Goal: Transaction & Acquisition: Purchase product/service

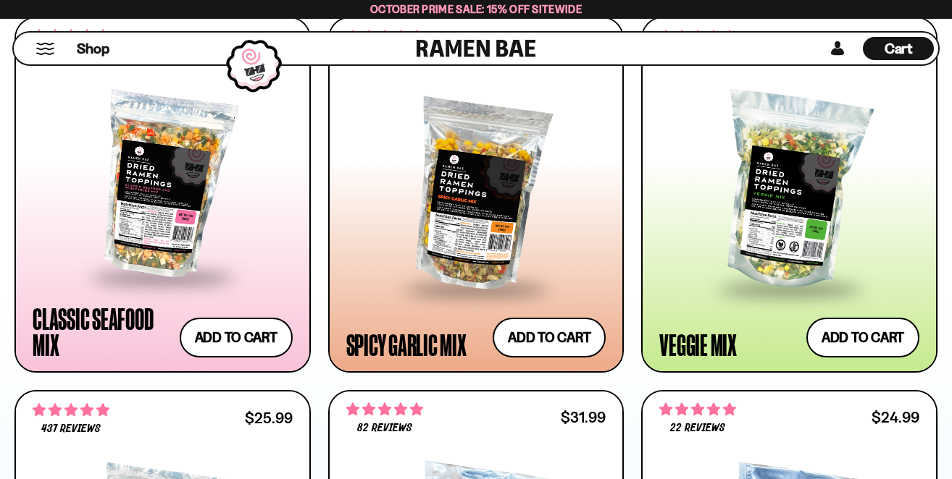
scroll to position [892, 0]
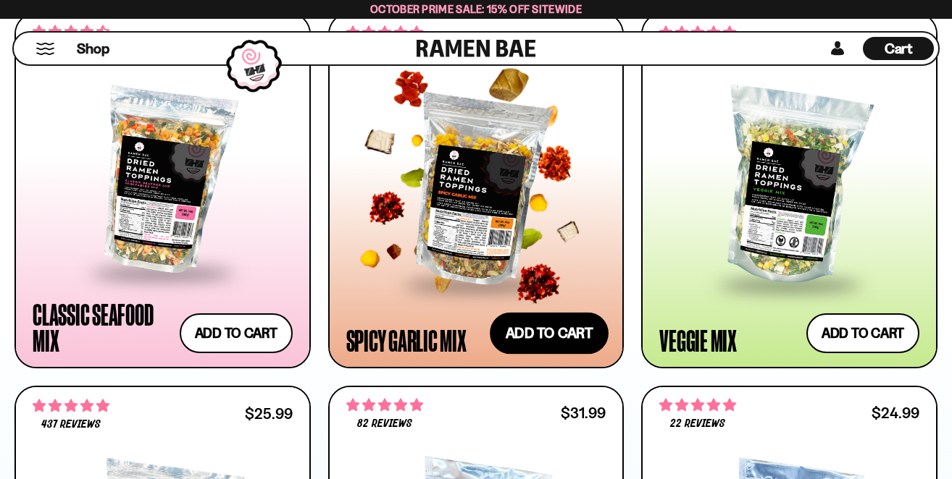
click at [558, 334] on button "Add to cart Add ― Regular price $25.99 Regular price Sale price $25.99 Unit pri…" at bounding box center [549, 334] width 119 height 42
click at [558, 334] on div at bounding box center [476, 239] width 952 height 479
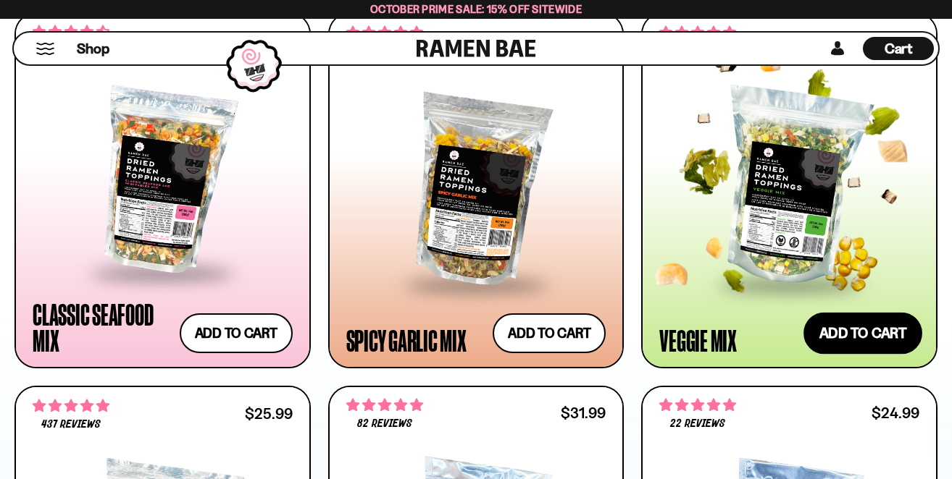
click at [862, 327] on button "Add to cart Add ― Regular price $24.99 Regular price Sale price $24.99 Unit pri…" at bounding box center [862, 334] width 119 height 42
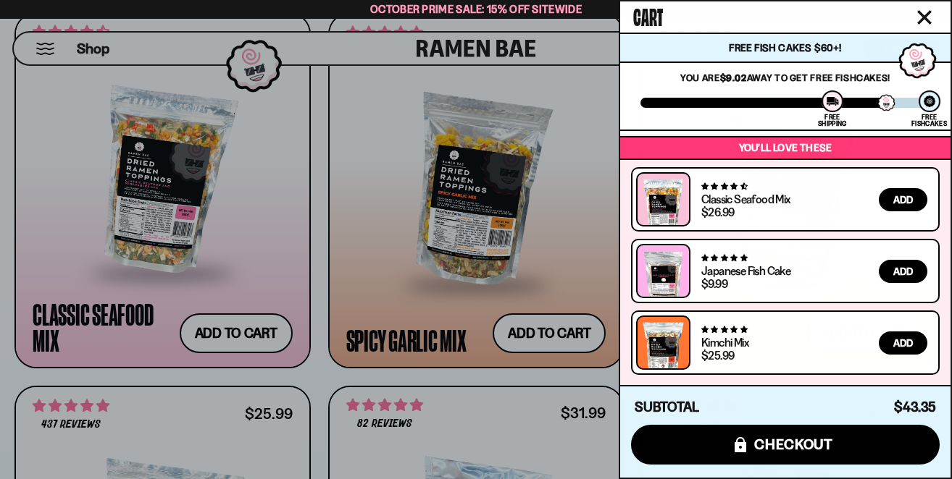
scroll to position [183, 0]
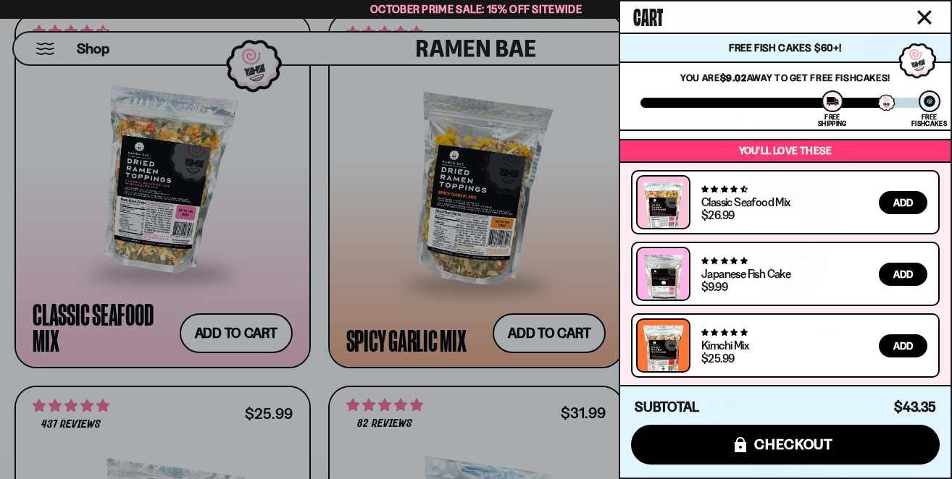
click at [533, 281] on div at bounding box center [476, 239] width 952 height 479
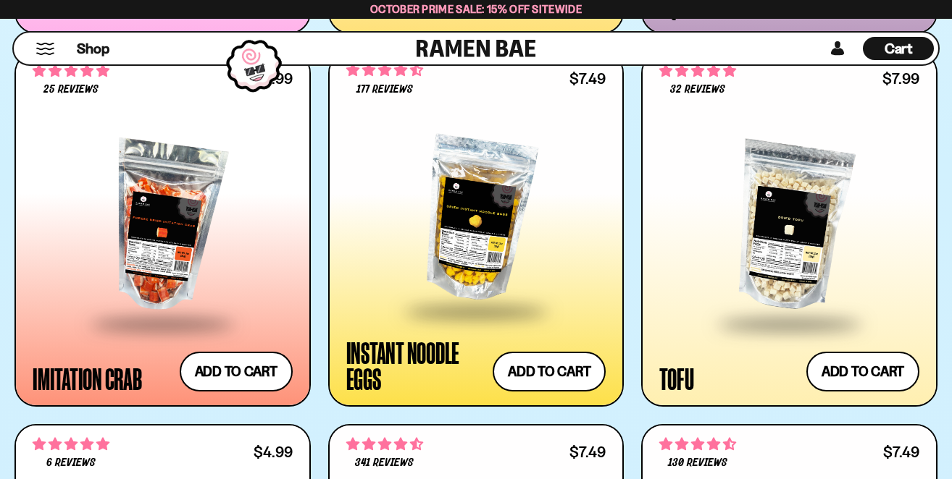
scroll to position [2350, 0]
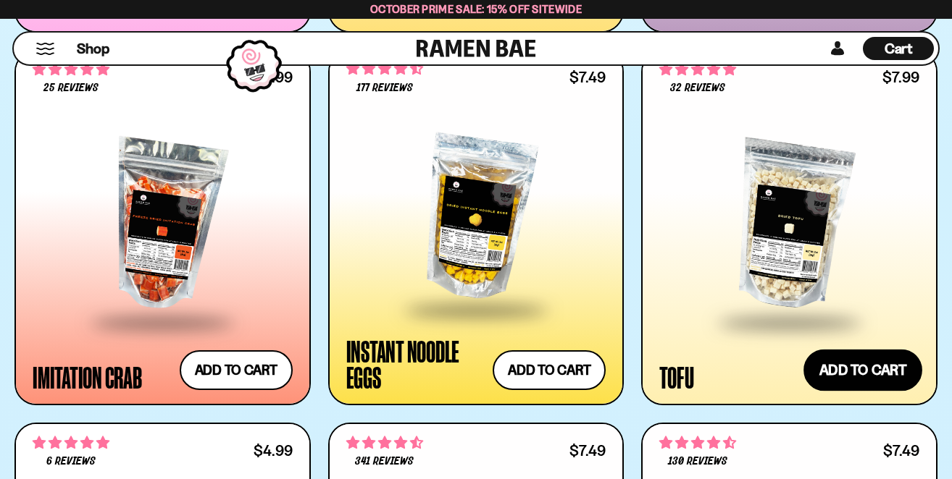
click at [851, 379] on button "Add to cart Add ― Regular price $7.99 Regular price Sale price $7.99 Unit price…" at bounding box center [862, 371] width 119 height 42
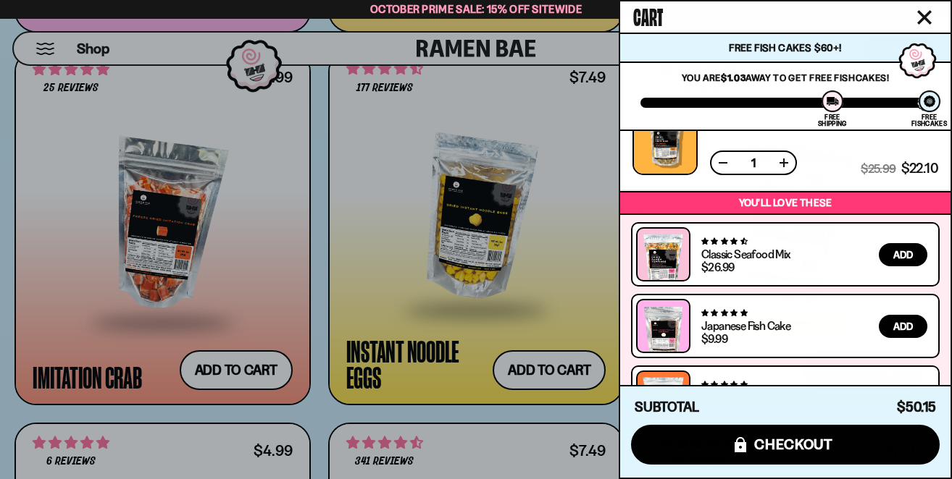
scroll to position [282, 0]
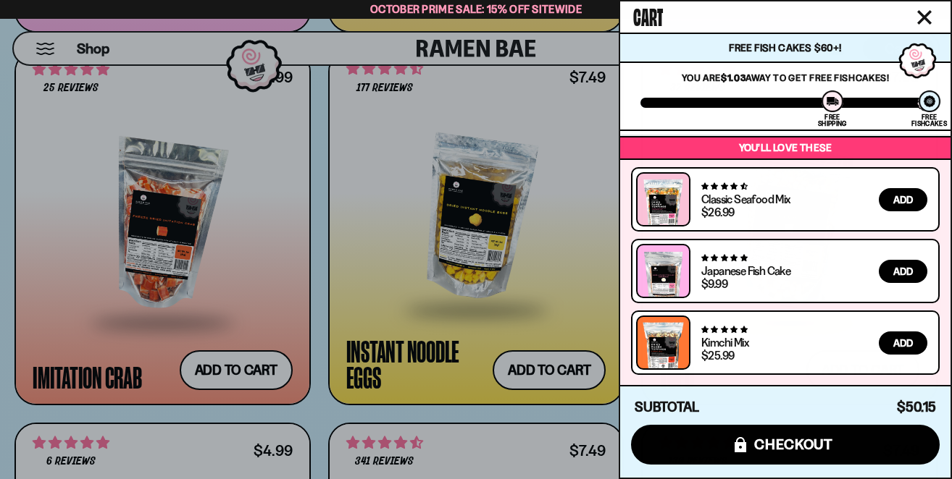
click at [447, 451] on div at bounding box center [476, 239] width 952 height 479
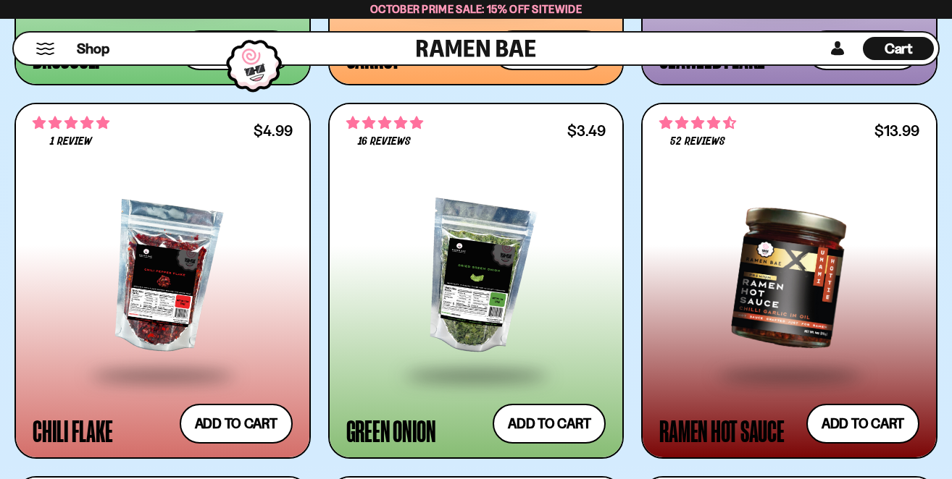
scroll to position [78, 0]
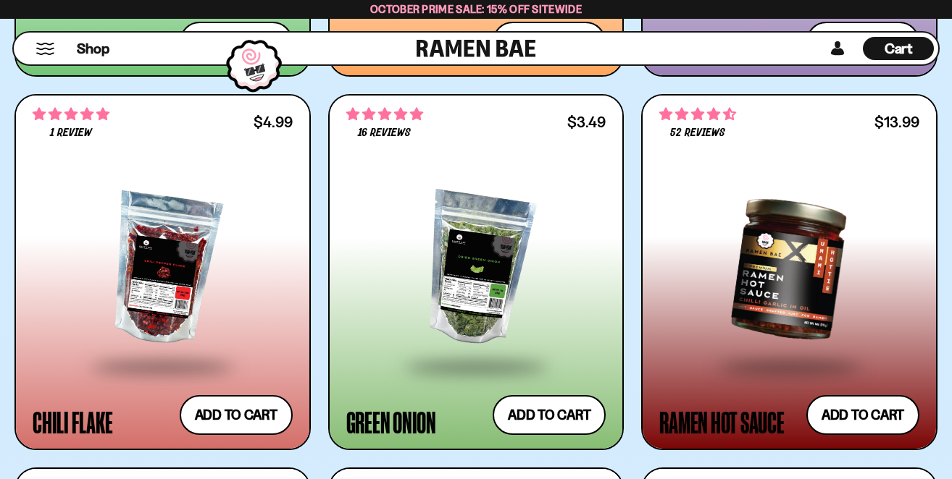
click at [768, 277] on div at bounding box center [789, 269] width 260 height 191
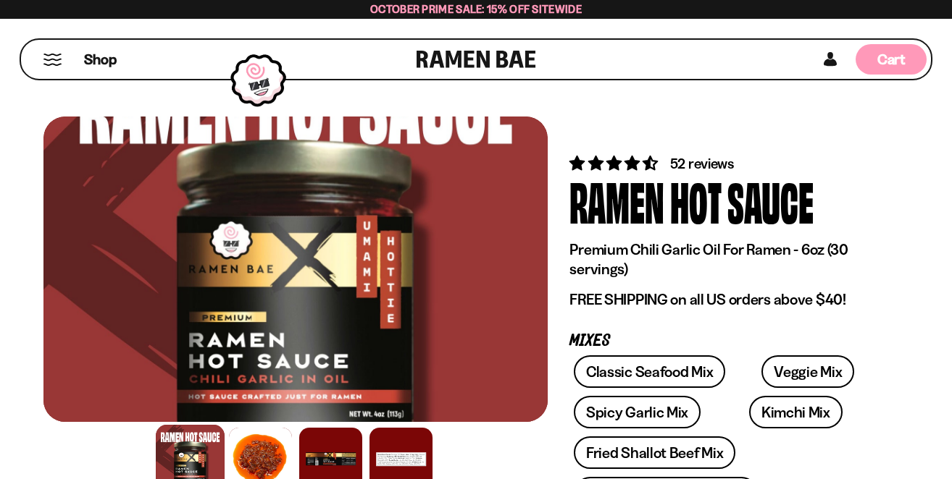
click at [881, 56] on span "Cart" at bounding box center [891, 59] width 28 height 17
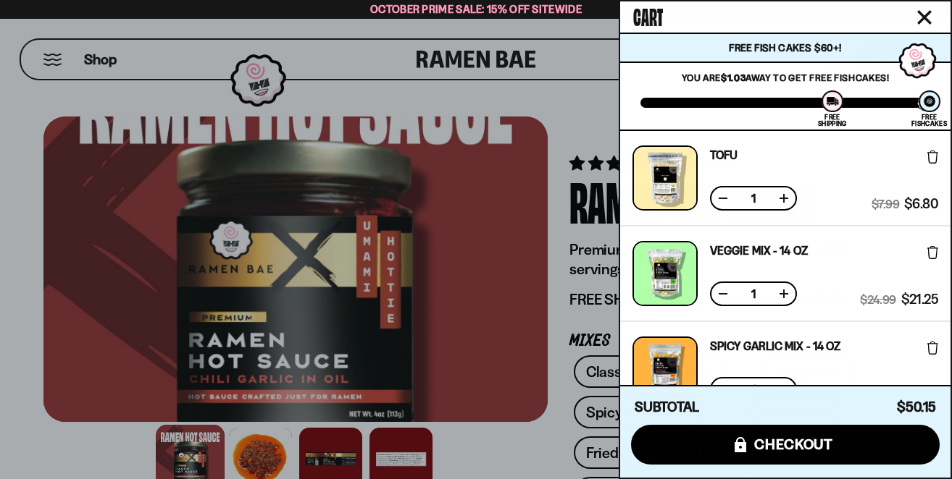
scroll to position [282, 0]
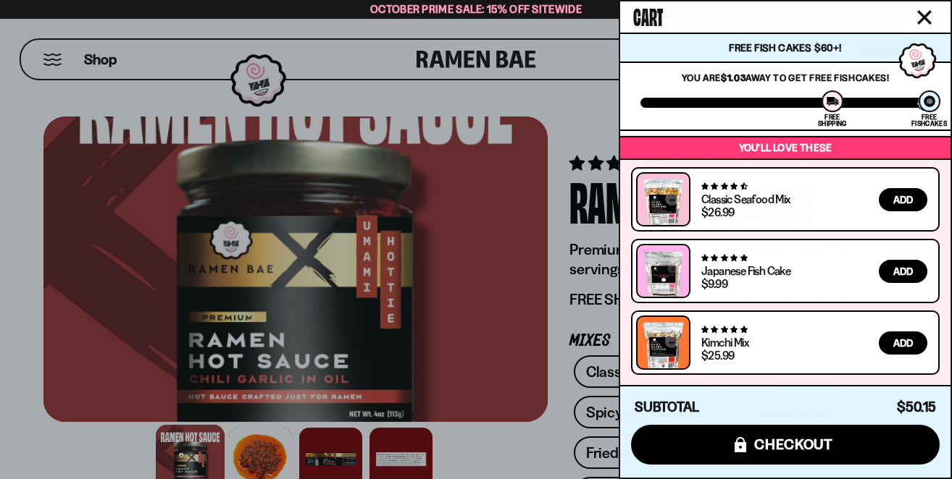
click at [523, 408] on div at bounding box center [476, 239] width 952 height 479
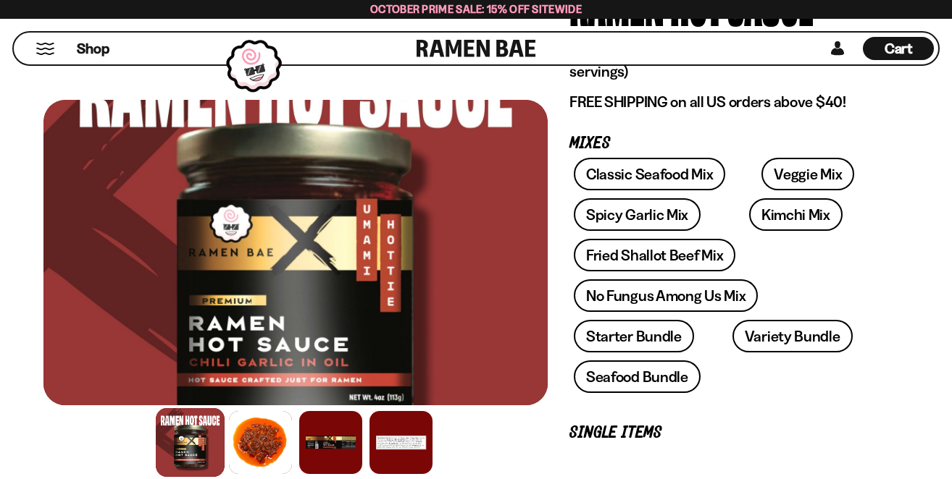
scroll to position [204, 0]
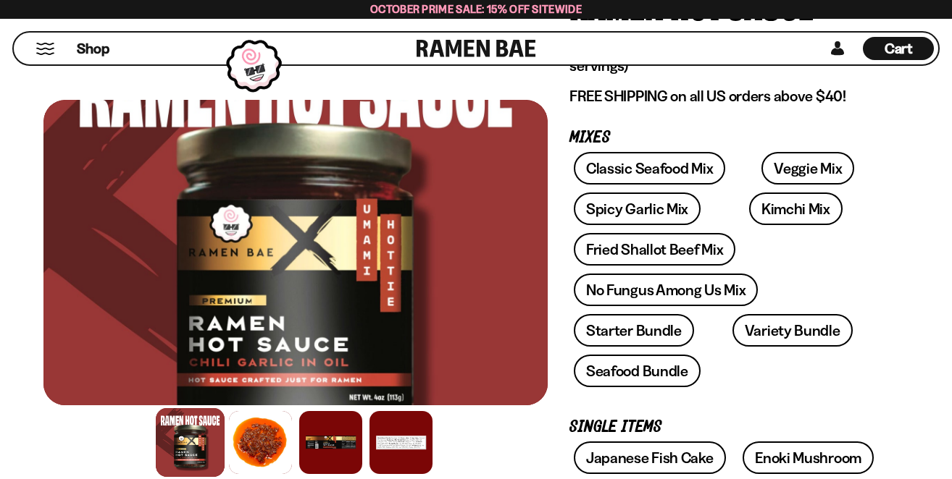
click at [523, 408] on div at bounding box center [295, 443] width 504 height 70
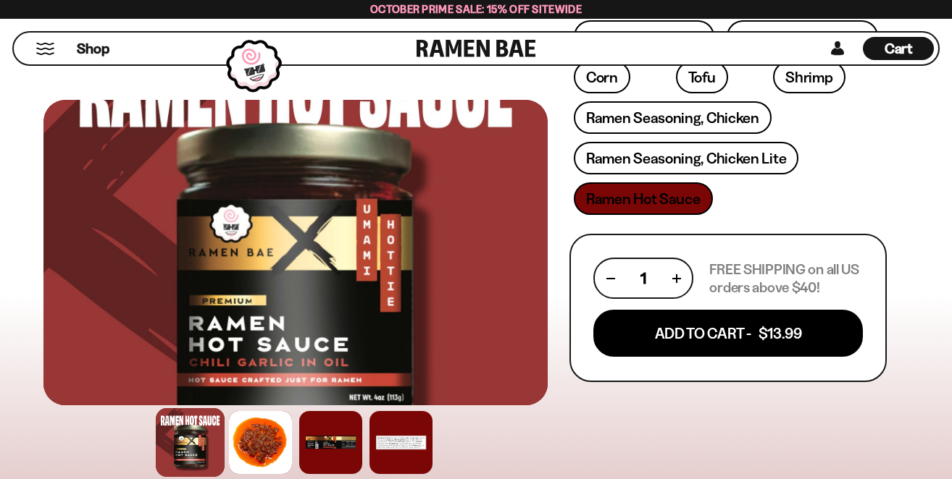
scroll to position [667, 0]
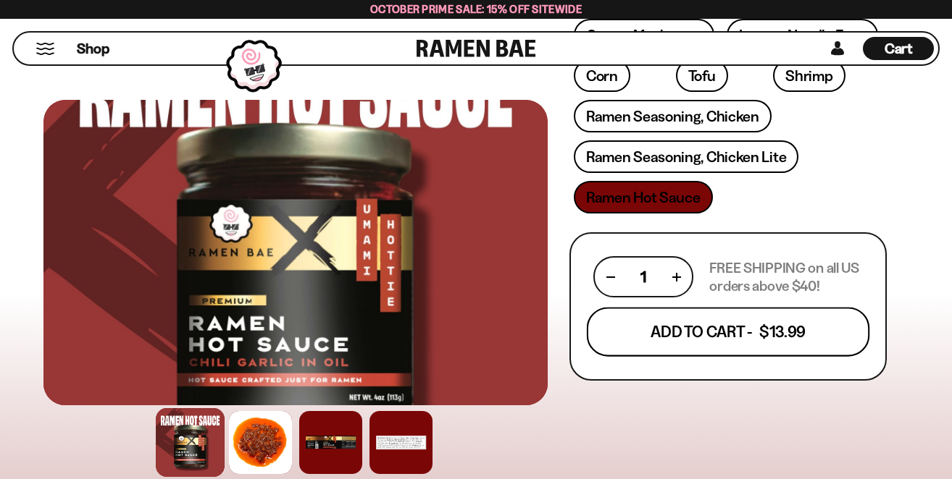
click at [652, 308] on button "Add To Cart - $13.99" at bounding box center [728, 332] width 282 height 49
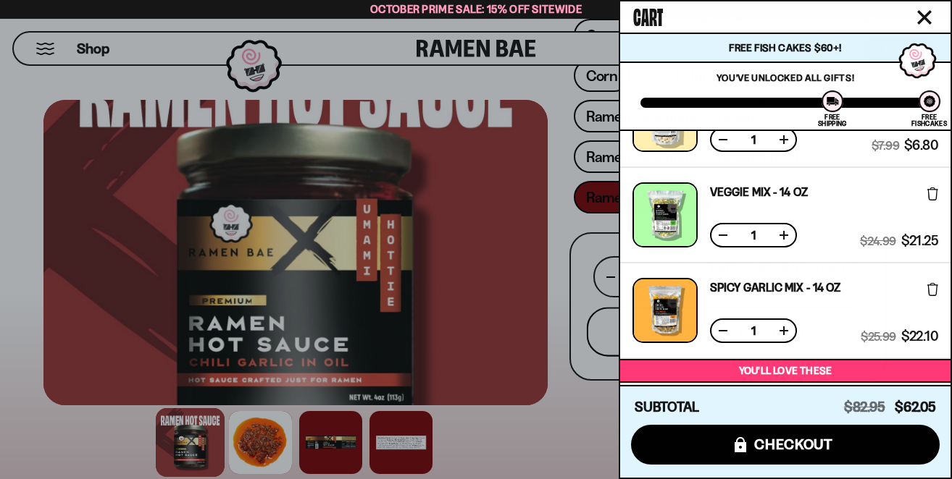
scroll to position [257, 0]
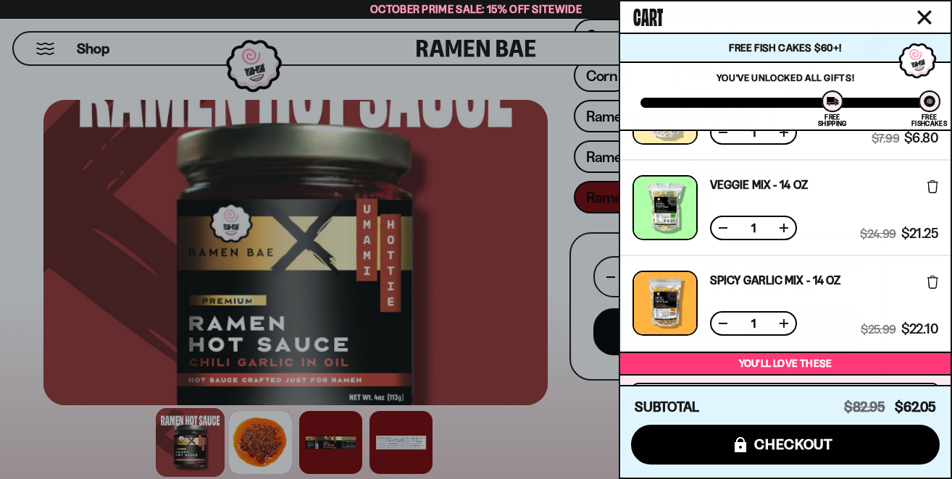
click at [925, 18] on icon "Close cart" at bounding box center [924, 17] width 13 height 13
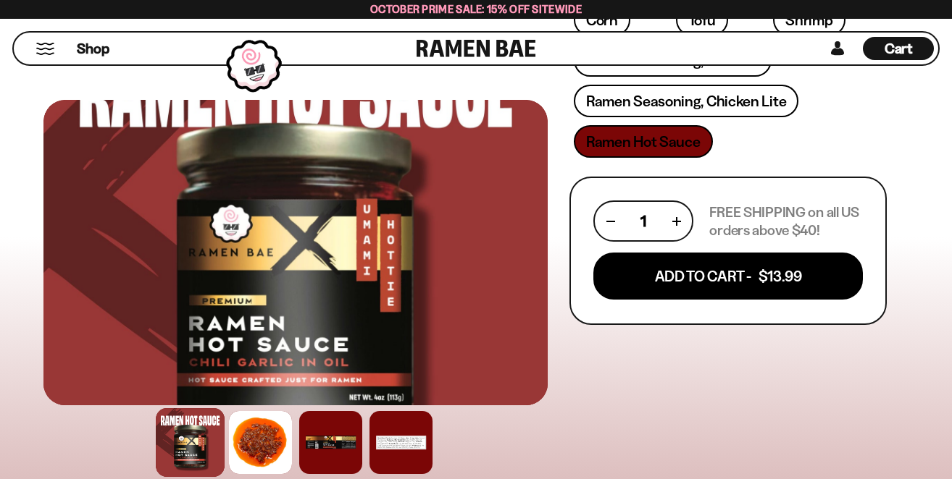
scroll to position [0, 0]
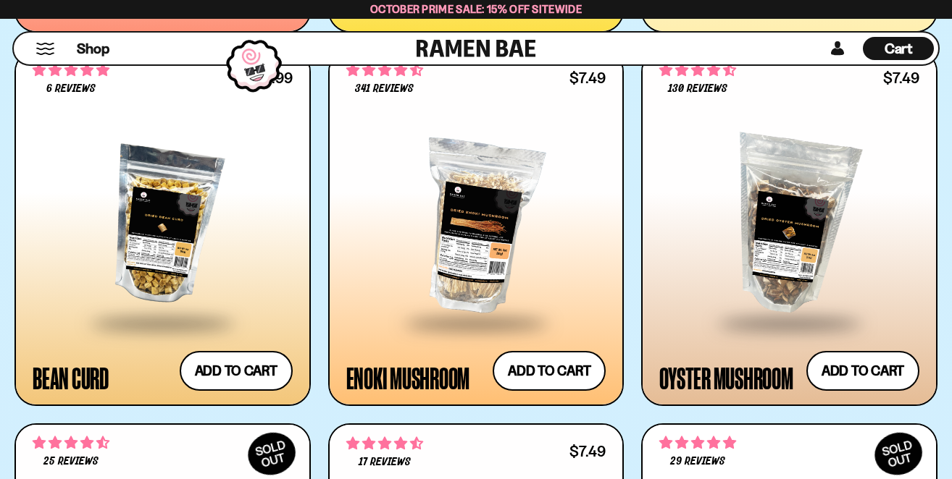
scroll to position [2724, 0]
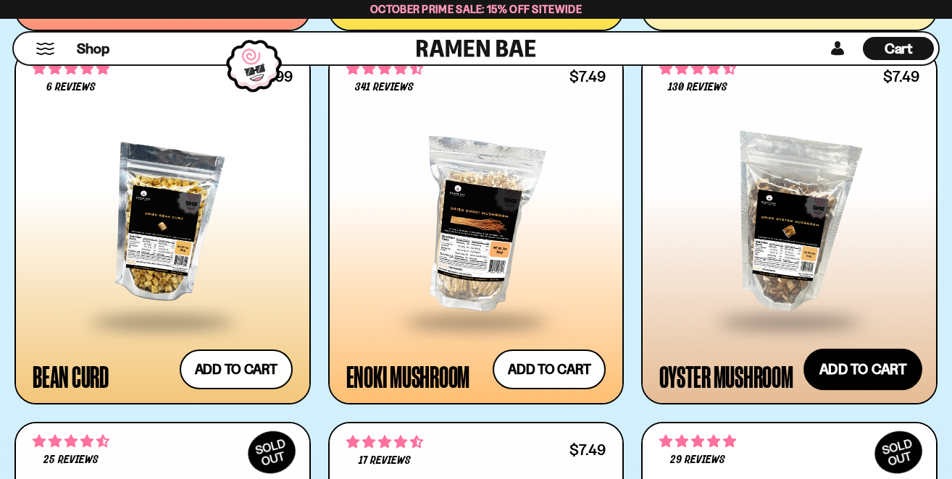
click at [834, 372] on button "Add to cart Add ― Regular price $7.49 Regular price Sale price $7.49 Unit price…" at bounding box center [862, 370] width 119 height 42
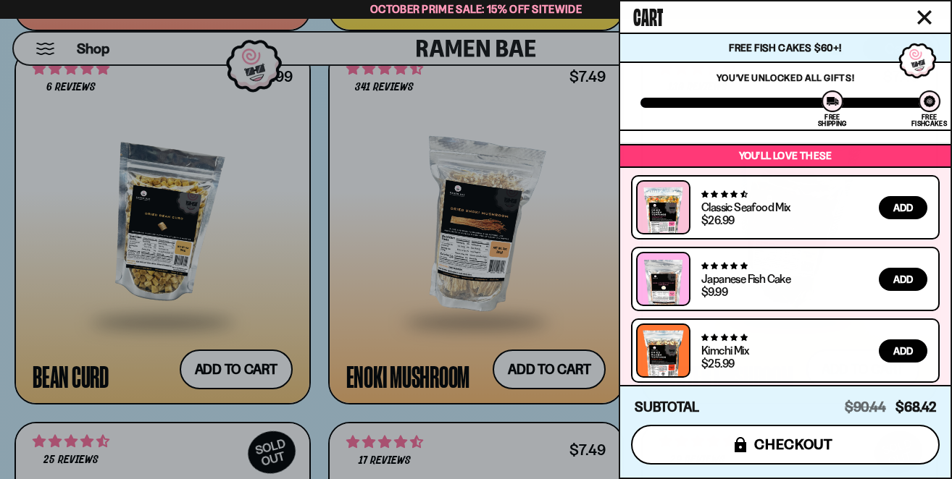
scroll to position [563, 0]
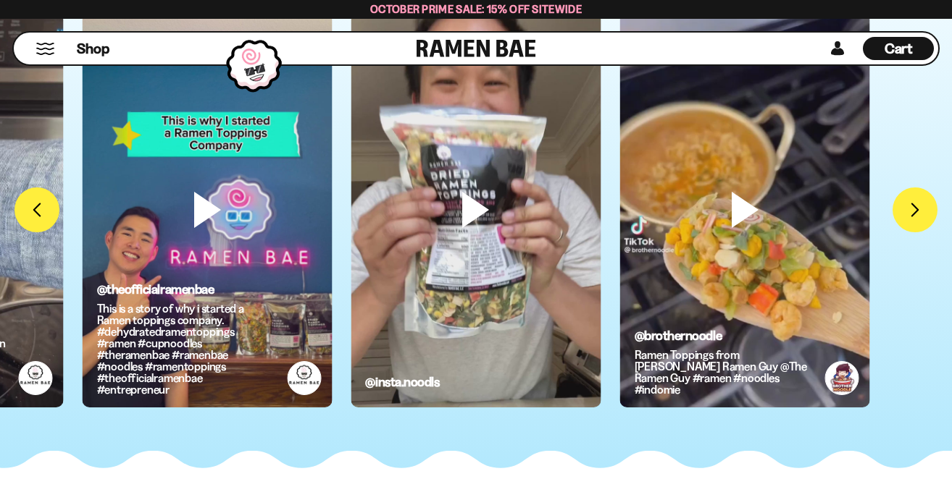
scroll to position [5564, 0]
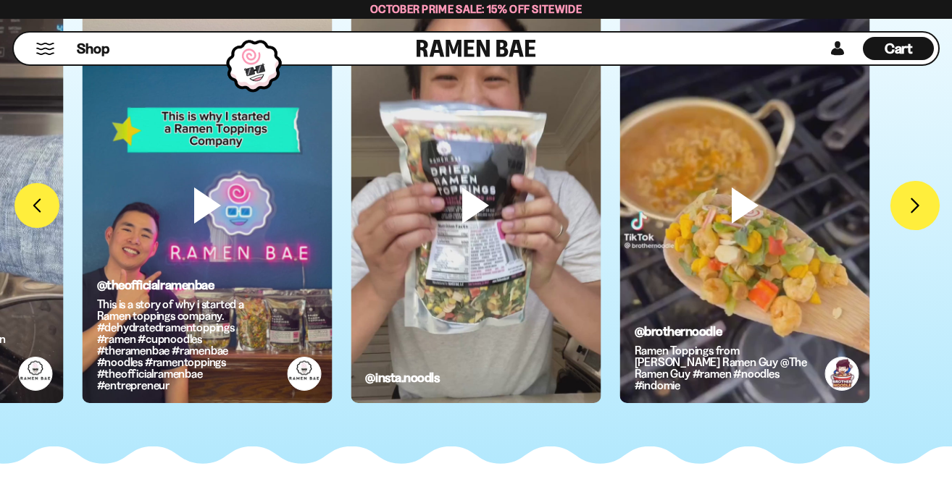
click at [915, 206] on button "FADCB6FD-DFAB-4417-9F21-029242090B77" at bounding box center [914, 205] width 49 height 49
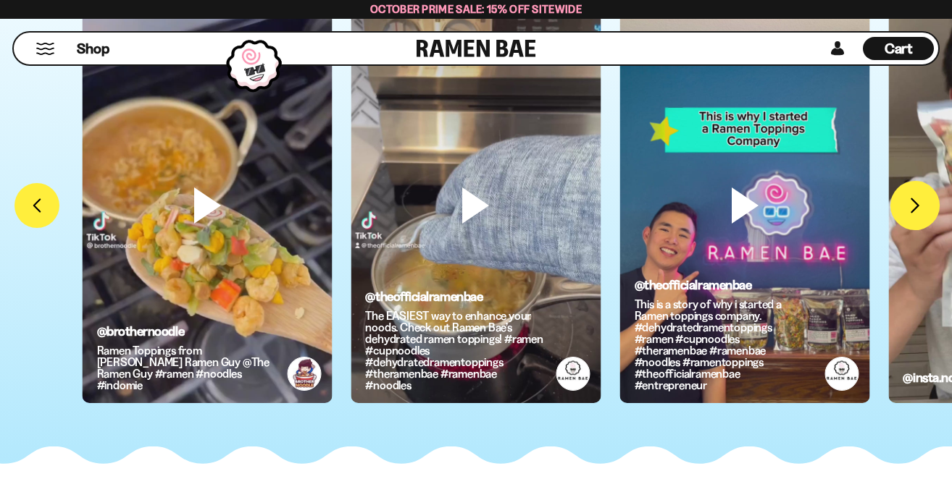
click at [915, 206] on button "FADCB6FD-DFAB-4417-9F21-029242090B77" at bounding box center [914, 205] width 49 height 49
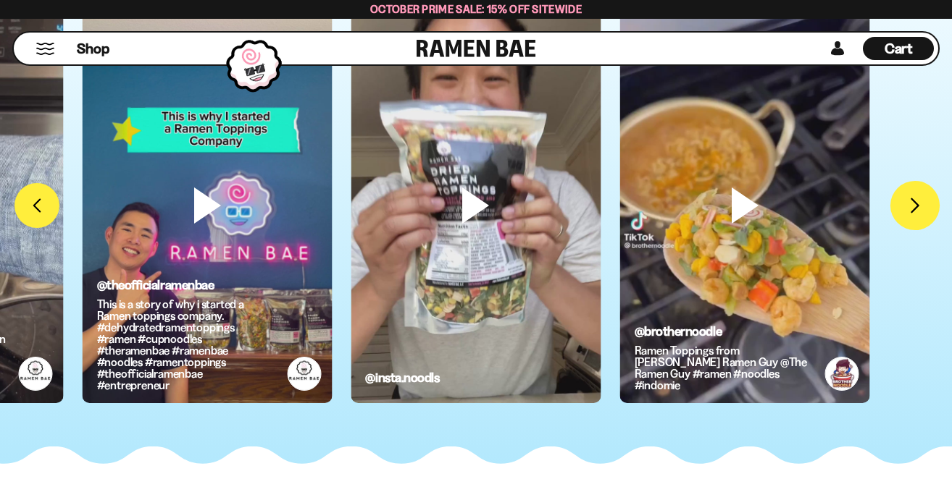
click at [915, 206] on button "FADCB6FD-DFAB-4417-9F21-029242090B77" at bounding box center [914, 205] width 49 height 49
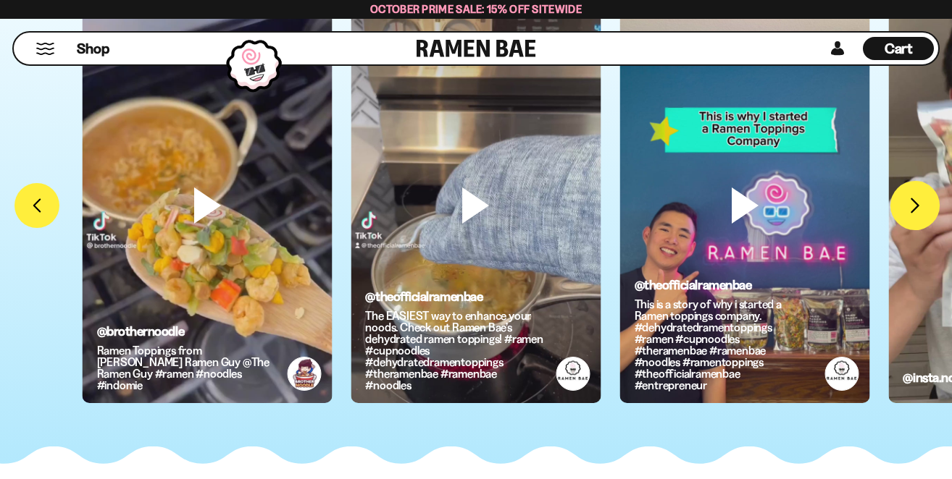
click at [915, 206] on button "FADCB6FD-DFAB-4417-9F21-029242090B77" at bounding box center [914, 205] width 49 height 49
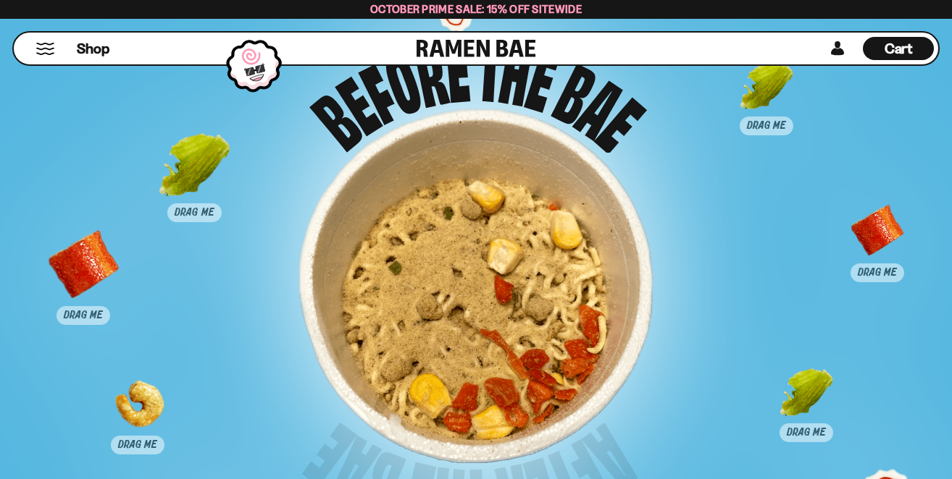
scroll to position [8442, 0]
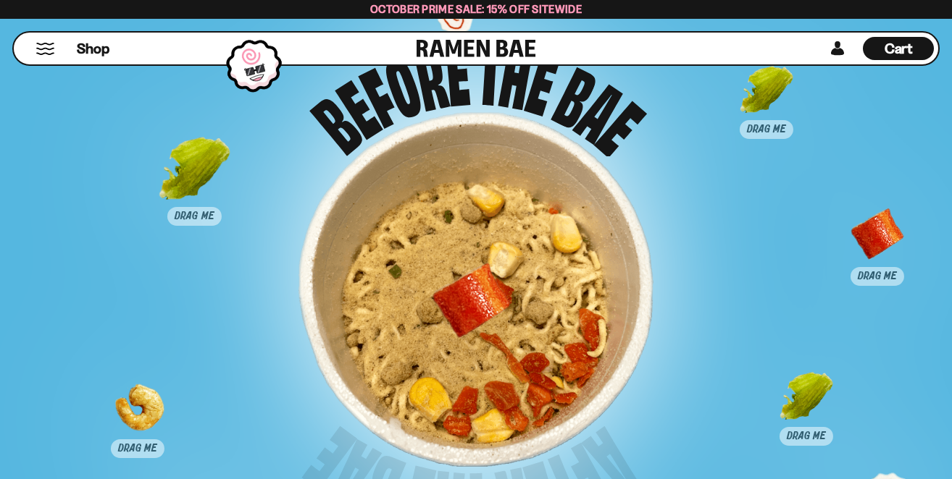
drag, startPoint x: 101, startPoint y: 268, endPoint x: 488, endPoint y: 301, distance: 388.9
click at [488, 301] on div at bounding box center [471, 302] width 72 height 72
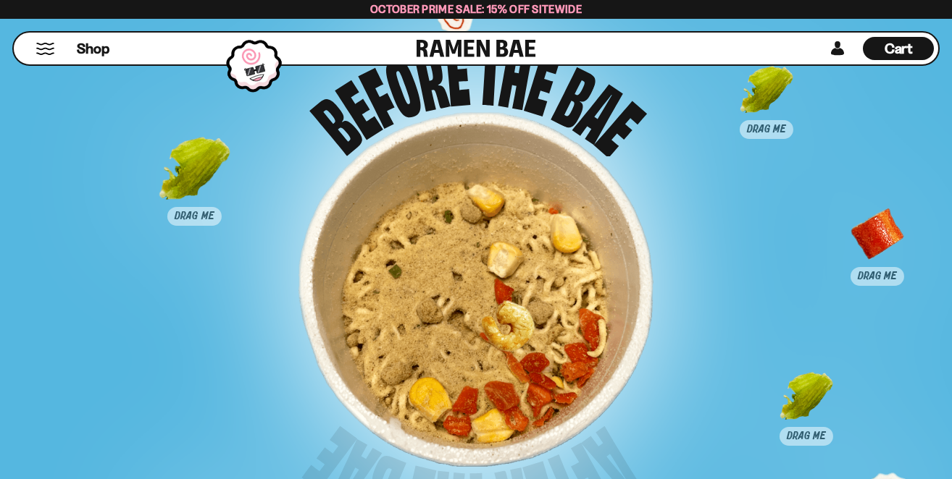
drag, startPoint x: 132, startPoint y: 409, endPoint x: 500, endPoint y: 327, distance: 376.8
click at [500, 327] on div at bounding box center [506, 339] width 72 height 72
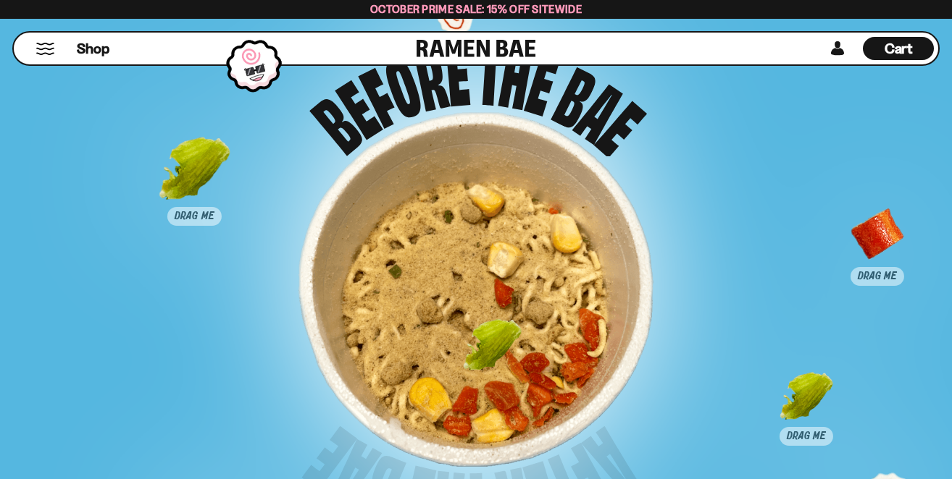
drag, startPoint x: 763, startPoint y: 96, endPoint x: 489, endPoint y: 351, distance: 374.1
click at [489, 351] on div at bounding box center [492, 358] width 72 height 72
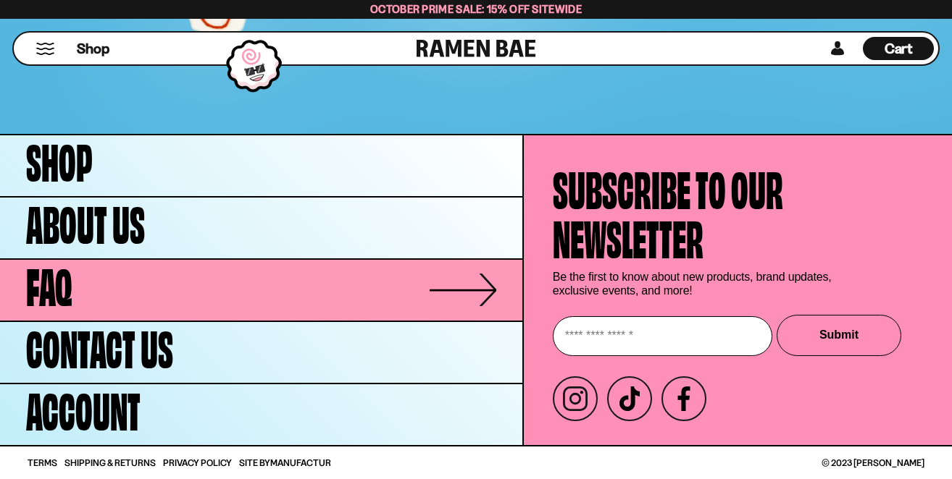
scroll to position [8996, 0]
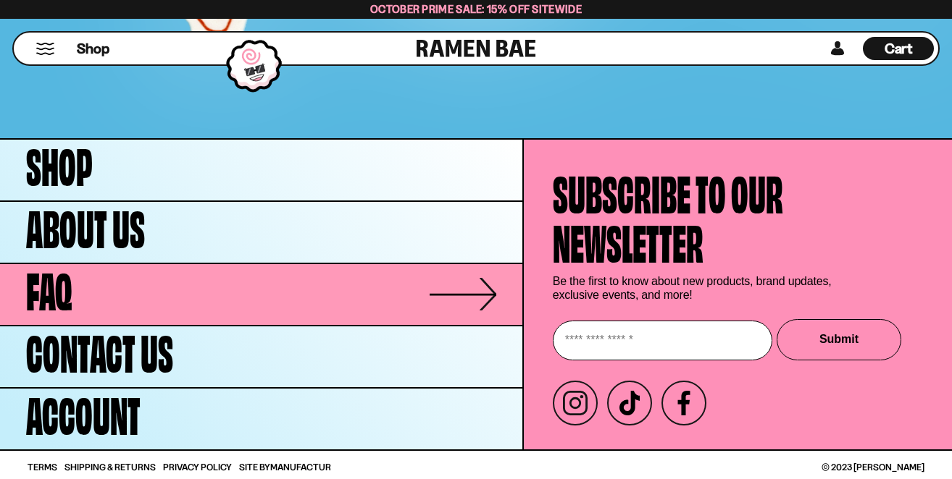
click at [314, 291] on link "FAQ" at bounding box center [261, 294] width 522 height 61
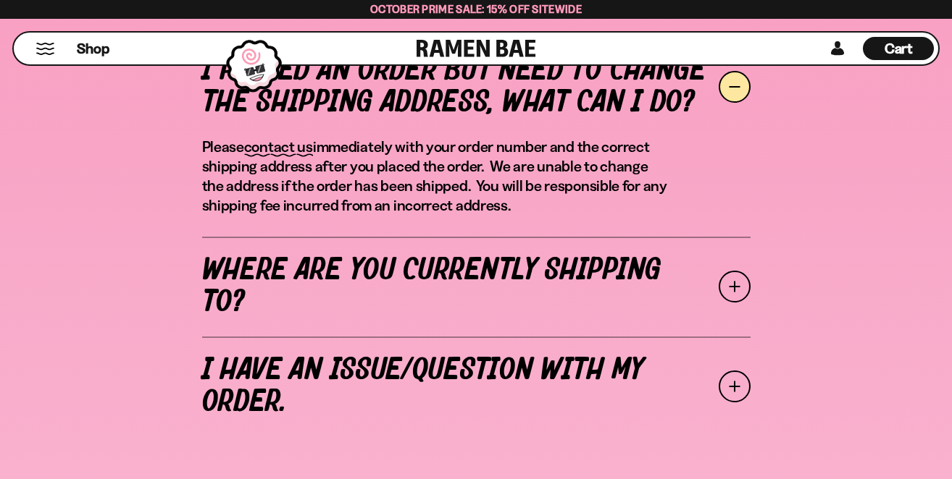
scroll to position [554, 0]
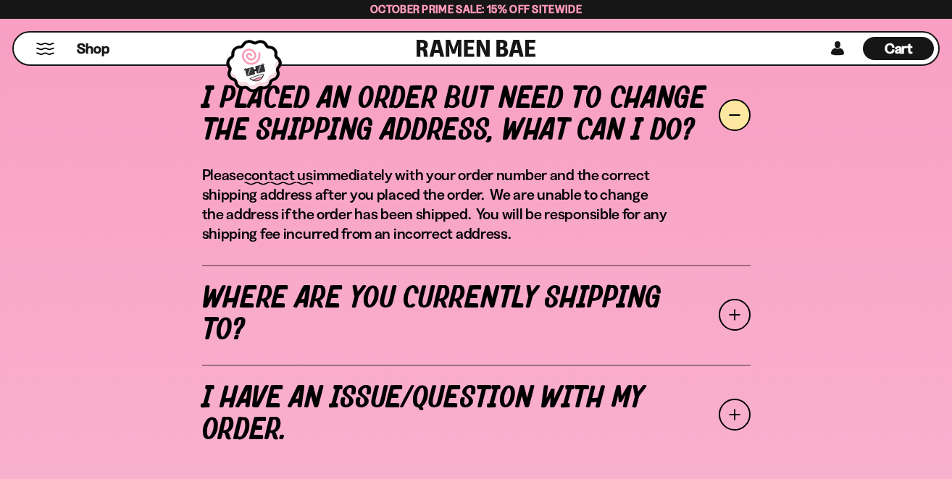
click at [905, 46] on span "Cart" at bounding box center [898, 48] width 28 height 17
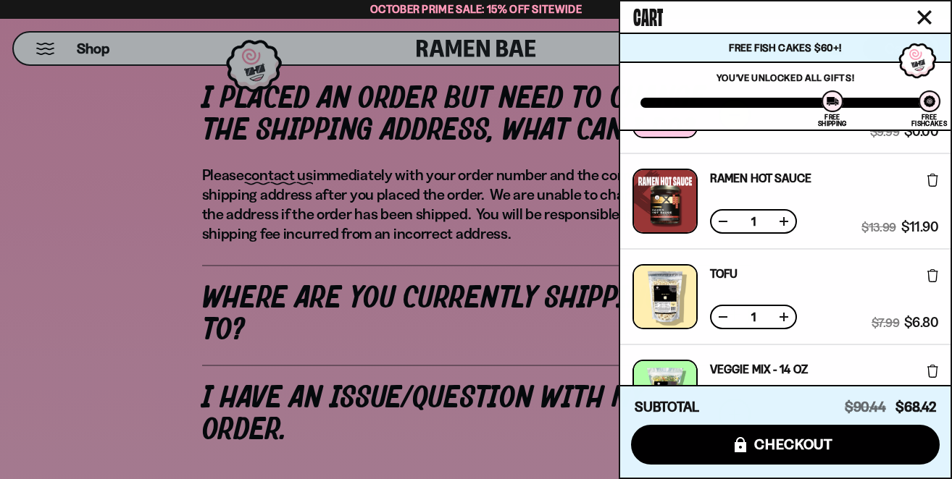
scroll to position [172, 0]
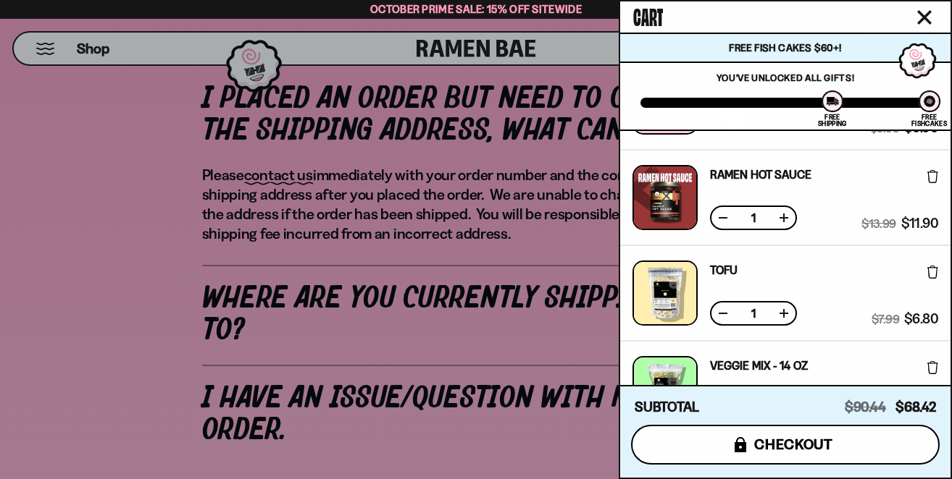
click at [786, 444] on span "checkout" at bounding box center [793, 445] width 79 height 16
